Goal: Obtain resource: Download file/media

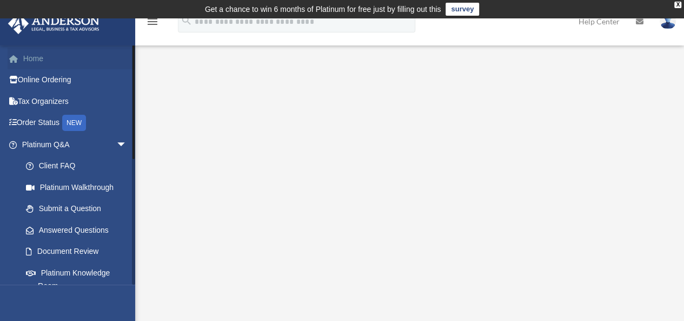
click at [37, 54] on link "Home" at bounding box center [76, 59] width 136 height 22
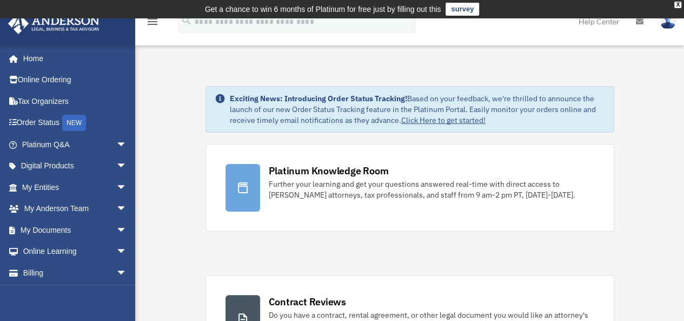
click at [665, 24] on img at bounding box center [668, 22] width 16 height 16
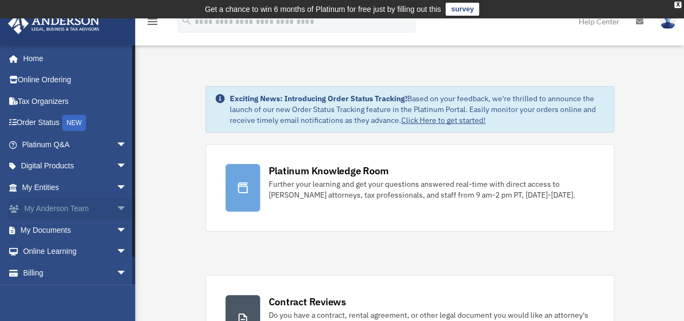
click at [45, 208] on link "My [PERSON_NAME] Team arrow_drop_down" at bounding box center [76, 209] width 136 height 22
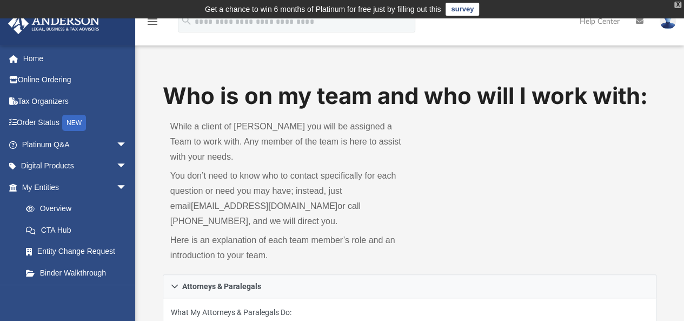
click at [677, 5] on div "X" at bounding box center [678, 5] width 7 height 6
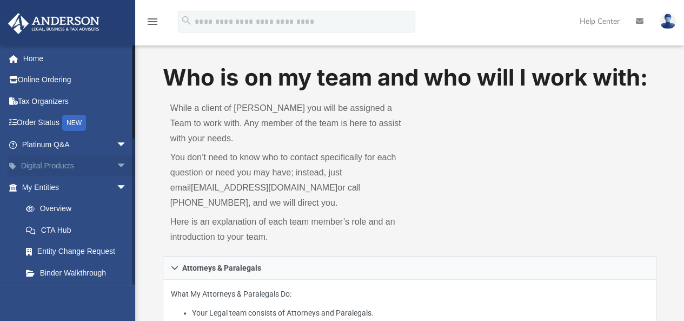
click at [116, 165] on span "arrow_drop_down" at bounding box center [127, 166] width 22 height 22
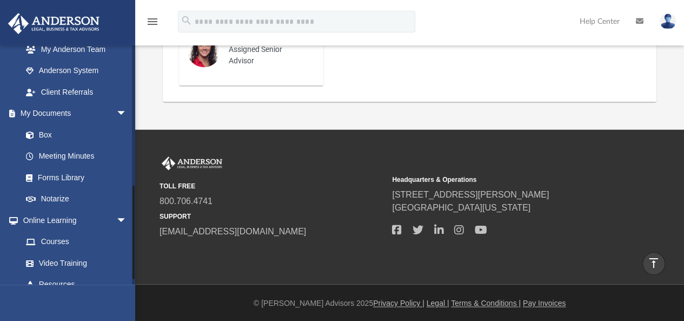
scroll to position [433, 0]
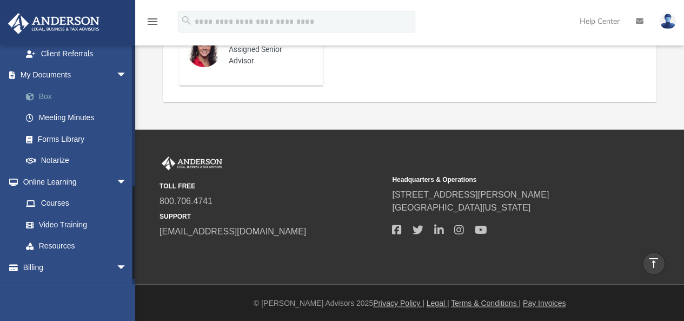
click at [43, 98] on link "Box" at bounding box center [79, 96] width 128 height 22
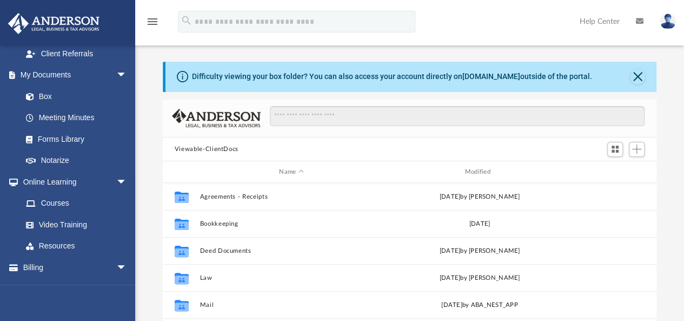
scroll to position [237, 486]
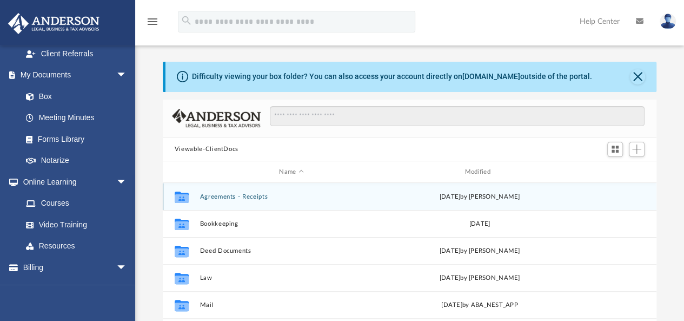
click at [217, 196] on button "Agreements - Receipts" at bounding box center [291, 196] width 183 height 7
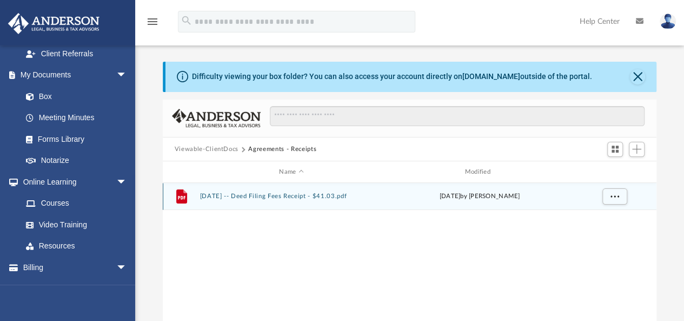
click at [221, 197] on button "2022.04.13 -- Deed Filing Fees Receipt - $41.03.pdf" at bounding box center [291, 196] width 183 height 7
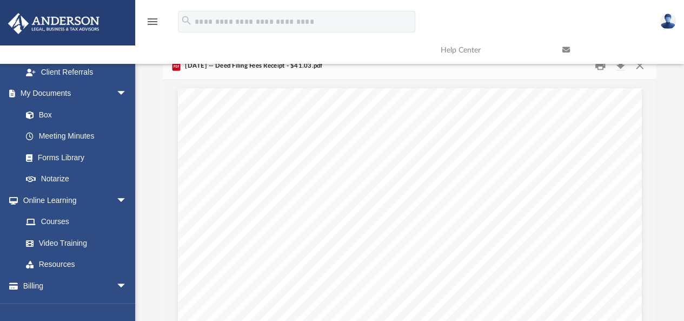
scroll to position [0, 0]
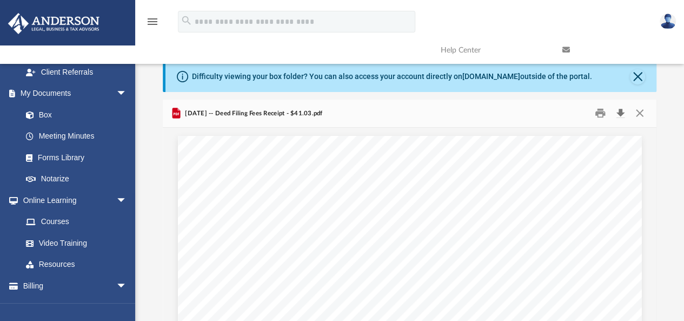
click at [622, 114] on button "Download" at bounding box center [620, 113] width 19 height 17
